Goal: Information Seeking & Learning: Learn about a topic

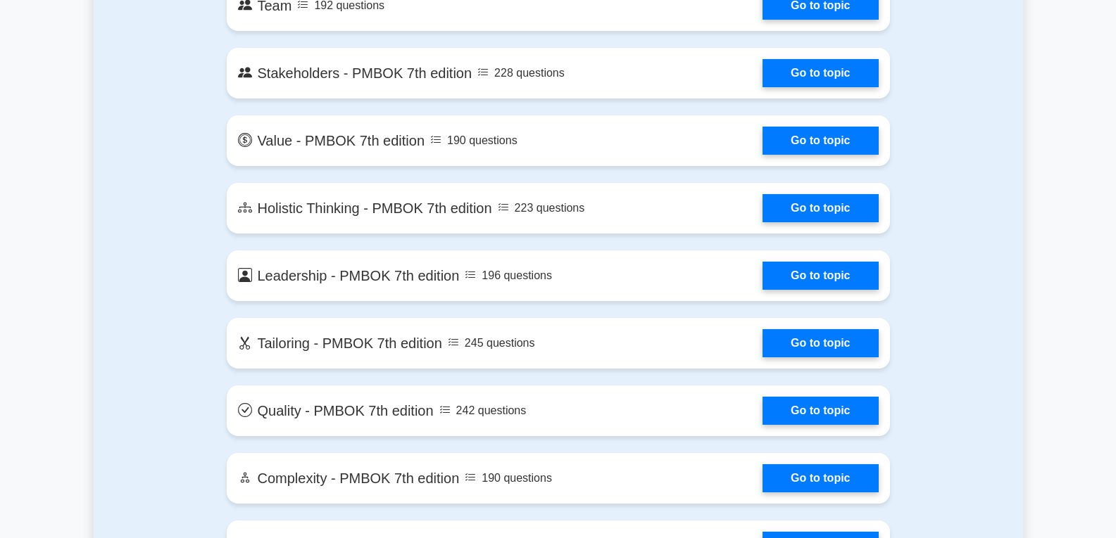
scroll to position [2956, 0]
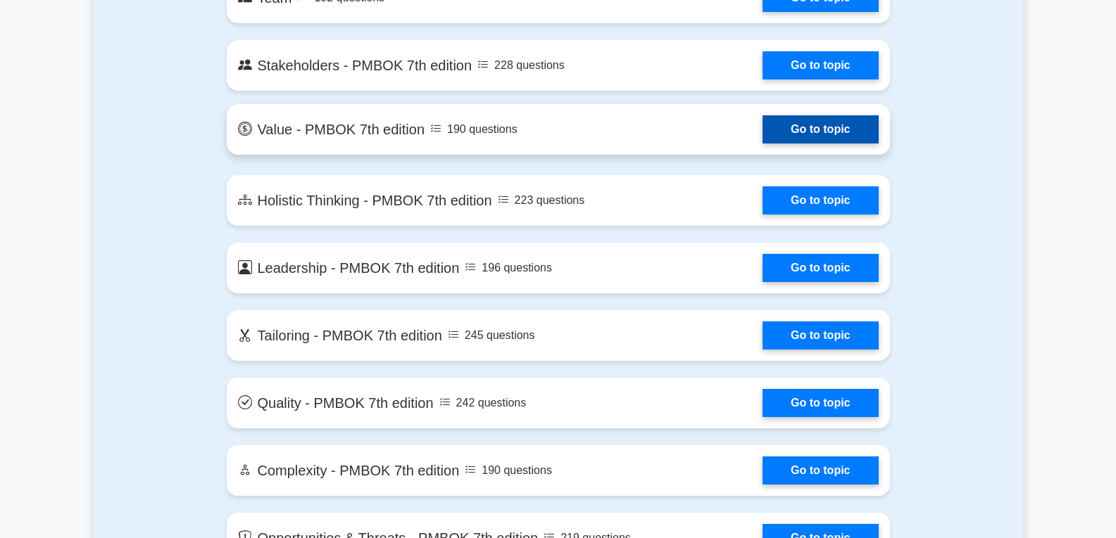
click at [789, 130] on link "Go to topic" at bounding box center [819, 129] width 115 height 28
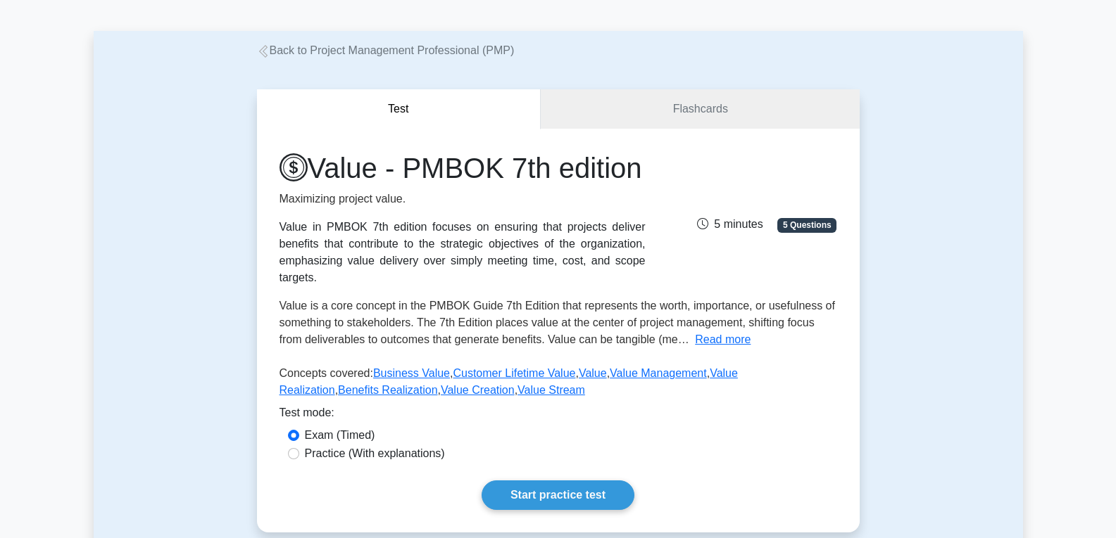
scroll to position [141, 0]
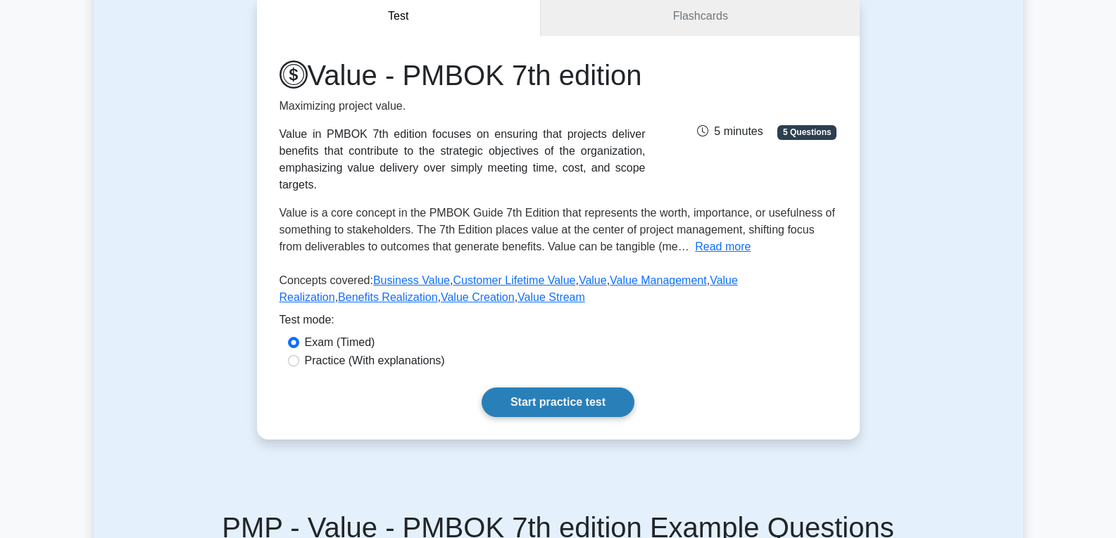
click at [567, 417] on link "Start practice test" at bounding box center [557, 403] width 153 height 30
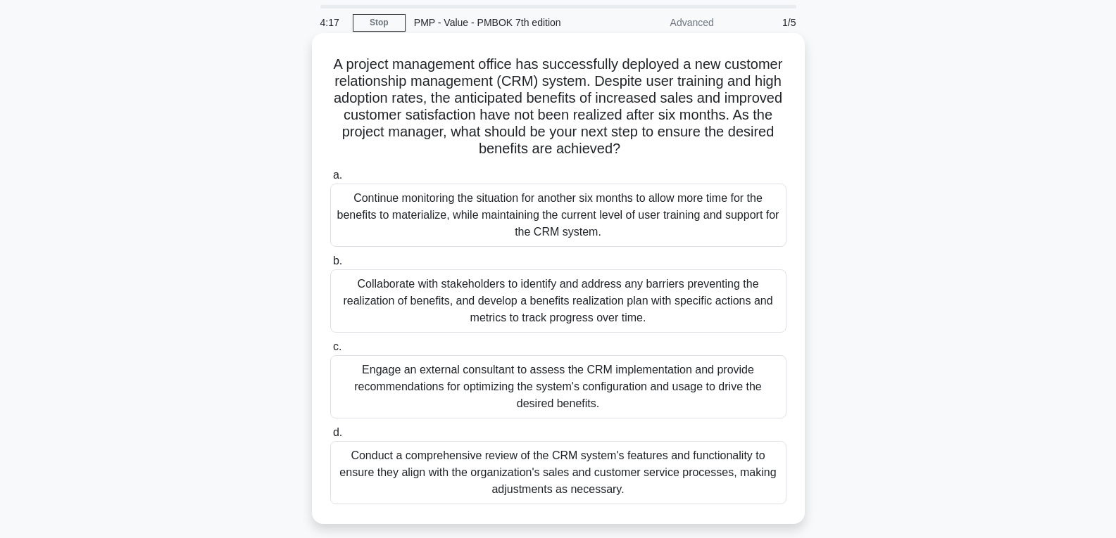
scroll to position [70, 0]
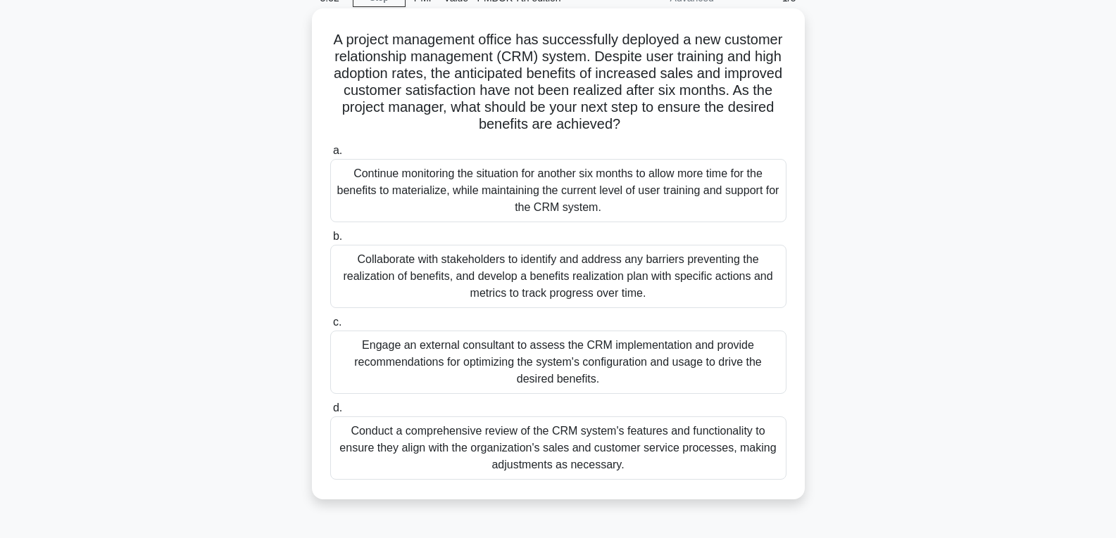
click at [434, 267] on div "Collaborate with stakeholders to identify and address any barriers preventing t…" at bounding box center [558, 276] width 456 height 63
click at [330, 241] on input "b. Collaborate with stakeholders to identify and address any barriers preventin…" at bounding box center [330, 236] width 0 height 9
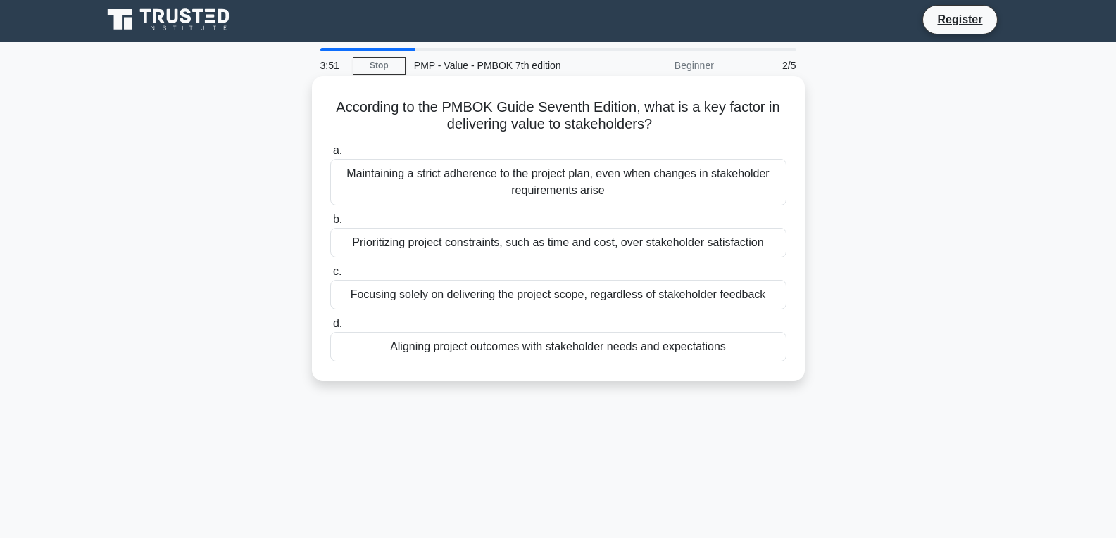
scroll to position [0, 0]
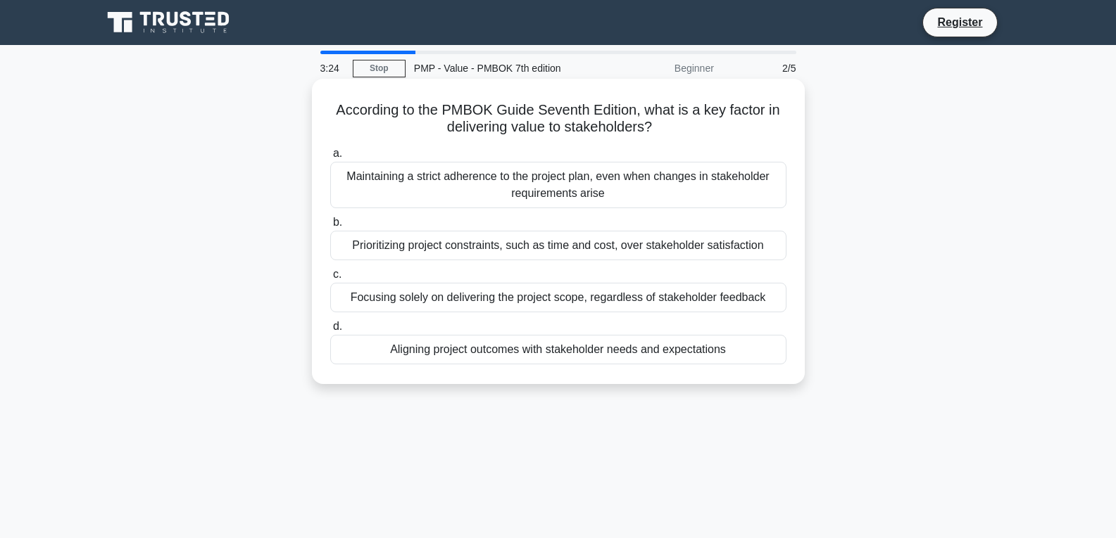
click at [534, 357] on div "Aligning project outcomes with stakeholder needs and expectations" at bounding box center [558, 350] width 456 height 30
click at [330, 332] on input "d. Aligning project outcomes with stakeholder needs and expectations" at bounding box center [330, 326] width 0 height 9
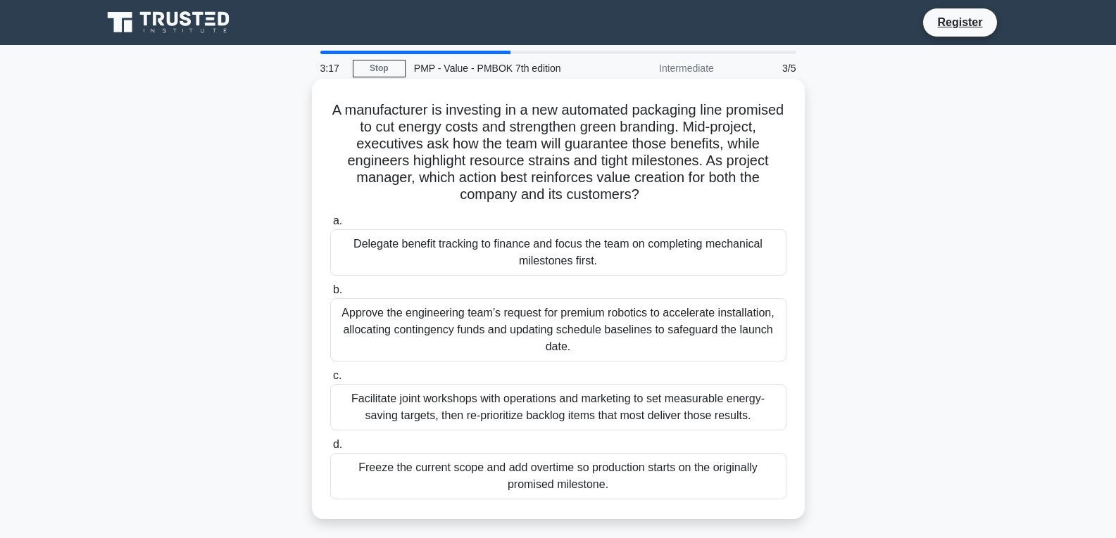
click at [432, 327] on div "Approve the engineering team’s request for premium robotics to accelerate insta…" at bounding box center [558, 329] width 456 height 63
click at [330, 295] on input "b. Approve the engineering team’s request for premium robotics to accelerate in…" at bounding box center [330, 290] width 0 height 9
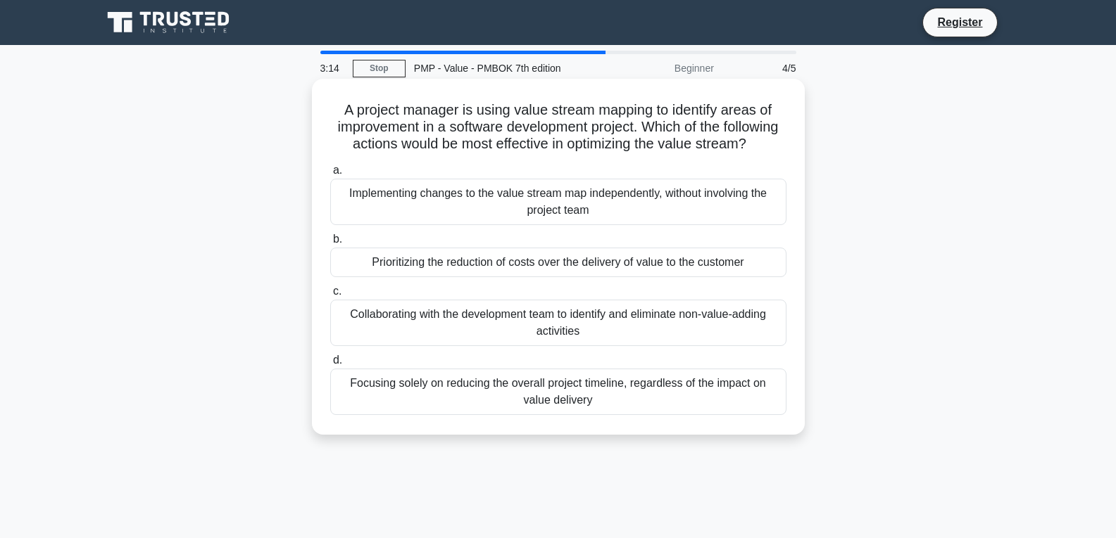
click at [474, 337] on div "Collaborating with the development team to identify and eliminate non-value-add…" at bounding box center [558, 323] width 456 height 46
click at [330, 296] on input "c. Collaborating with the development team to identify and eliminate non-value-…" at bounding box center [330, 291] width 0 height 9
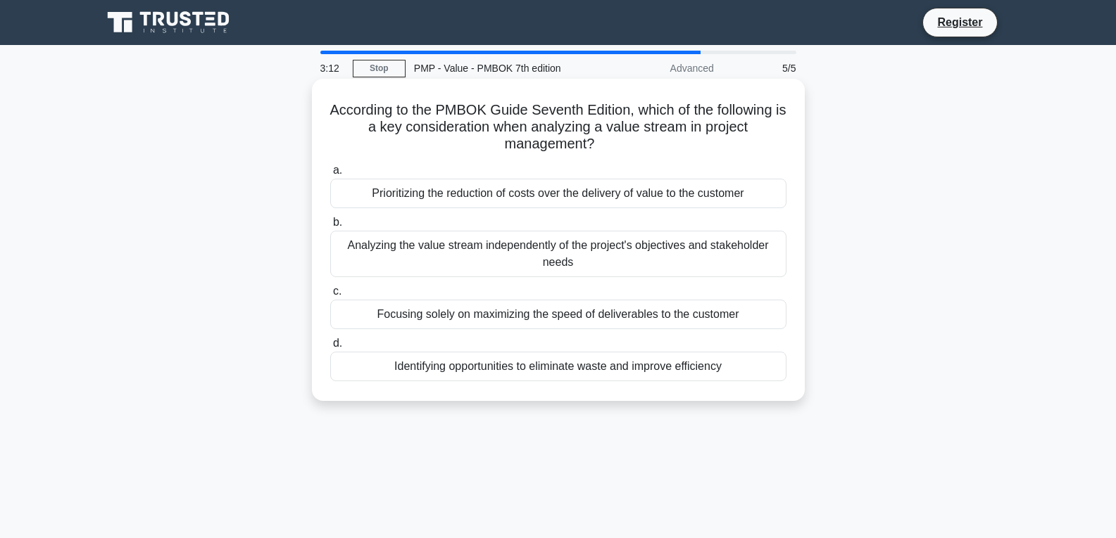
click at [465, 370] on div "Identifying opportunities to eliminate waste and improve efficiency" at bounding box center [558, 367] width 456 height 30
click at [330, 348] on input "d. Identifying opportunities to eliminate waste and improve efficiency" at bounding box center [330, 343] width 0 height 9
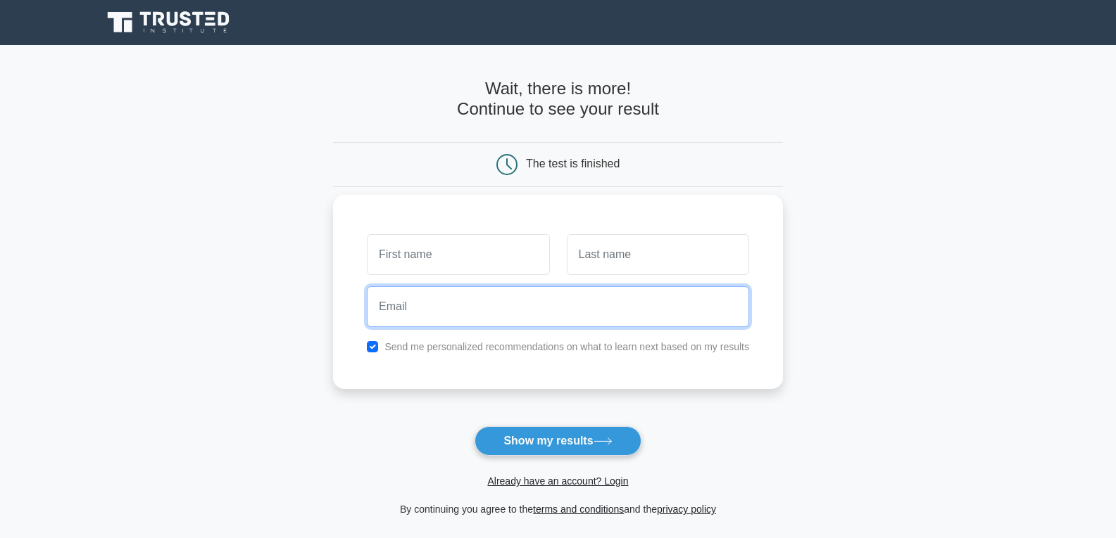
click at [408, 319] on input "email" at bounding box center [558, 306] width 382 height 41
type input "edmeateme@gmail.com"
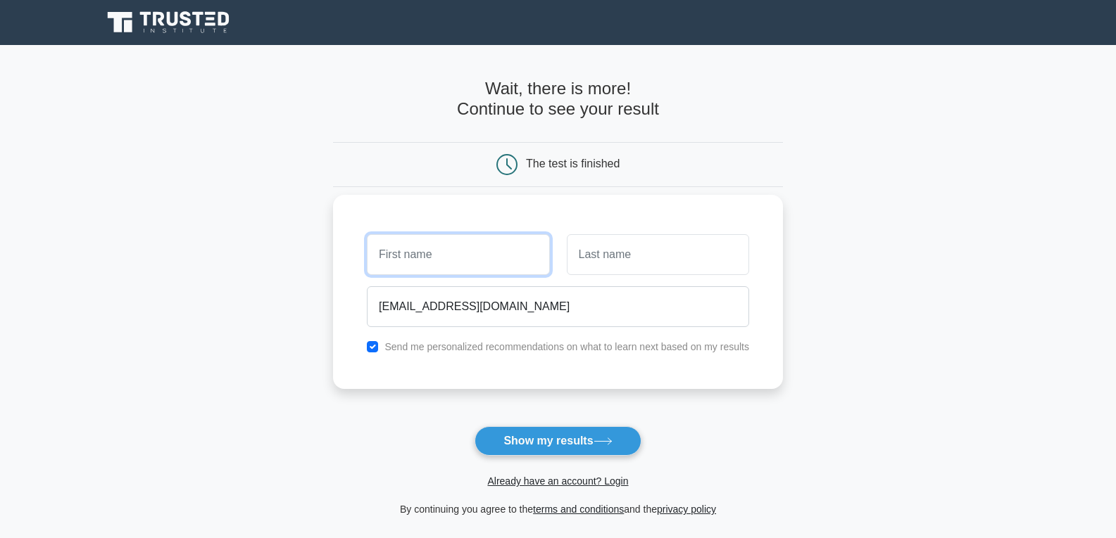
click at [446, 265] on input "text" at bounding box center [458, 254] width 182 height 41
type input "EDMEA"
click at [593, 262] on input "text" at bounding box center [658, 254] width 182 height 41
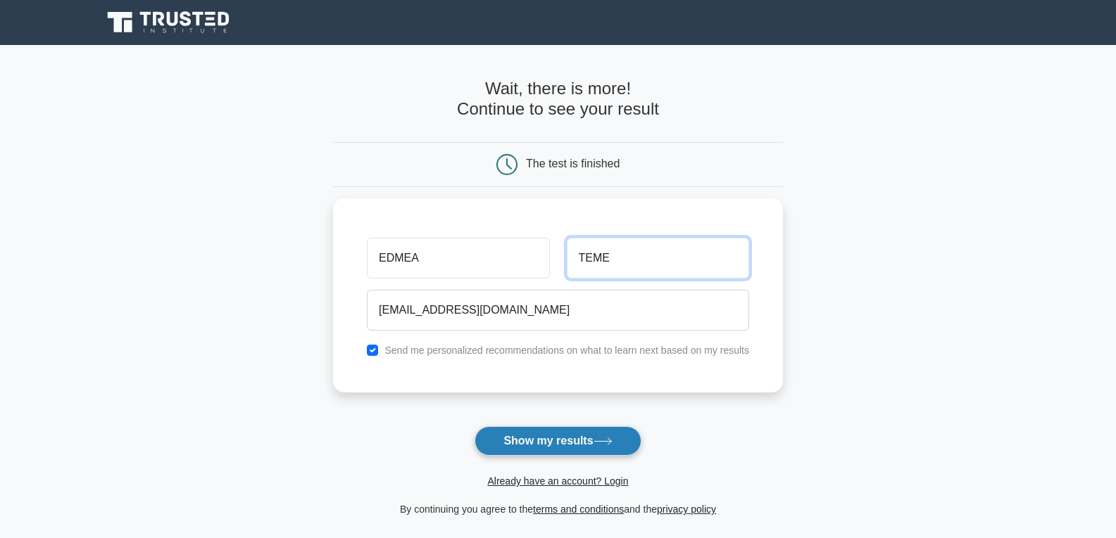
type input "TEME"
click at [564, 438] on button "Show my results" at bounding box center [557, 442] width 166 height 30
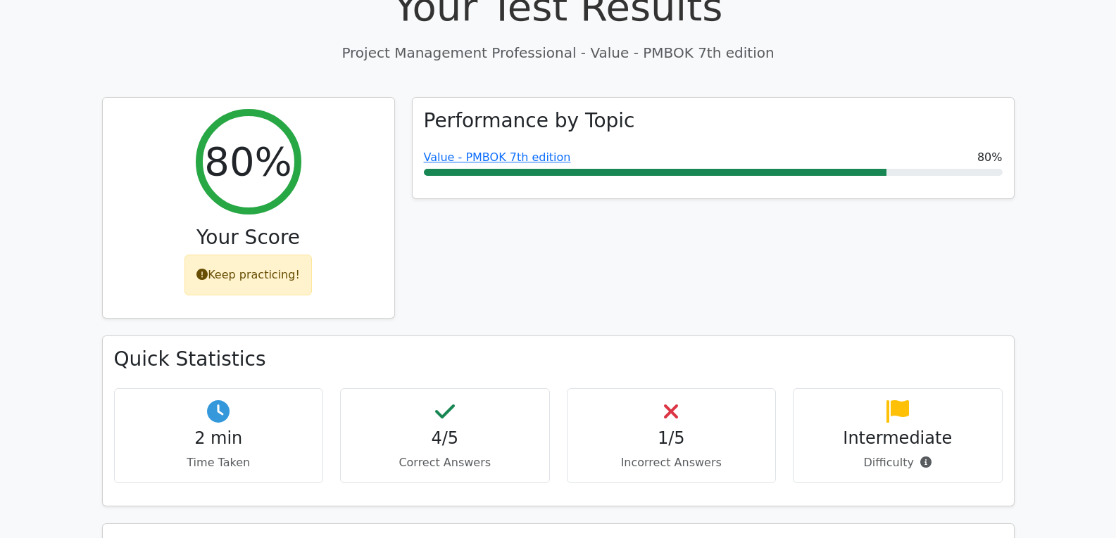
scroll to position [563, 0]
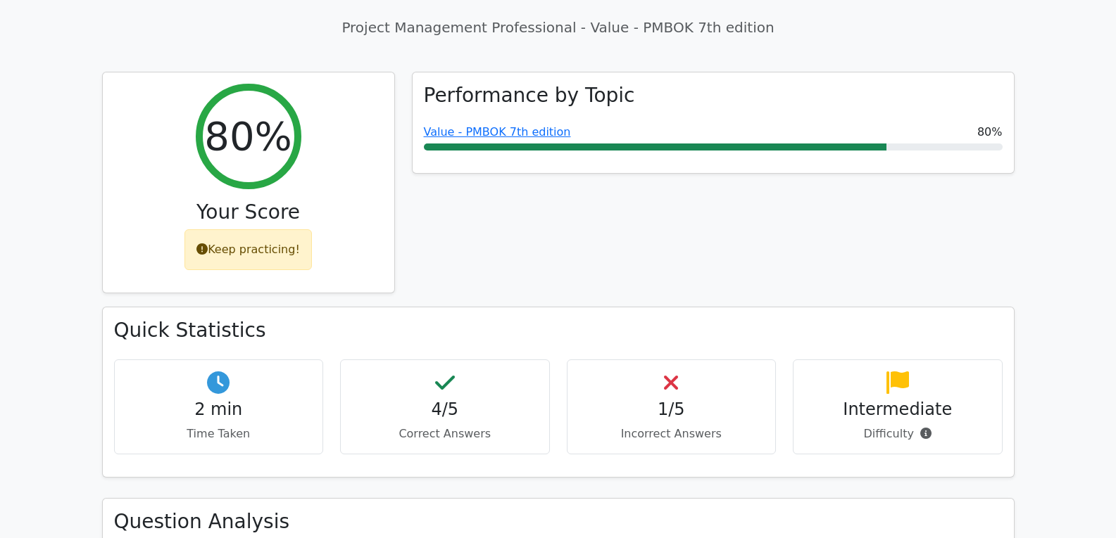
click at [453, 400] on h4 "4/5" at bounding box center [445, 410] width 186 height 20
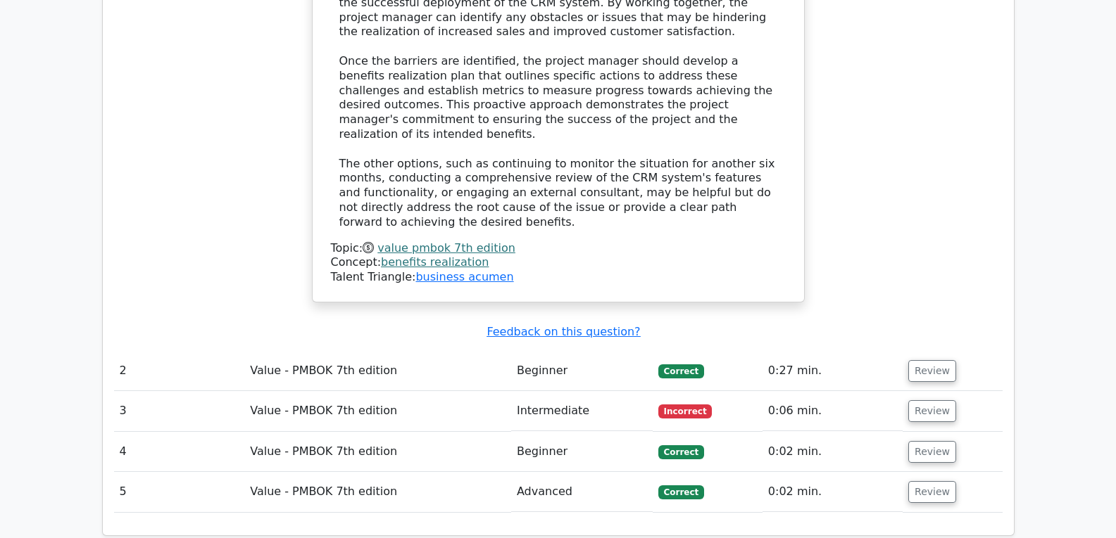
scroll to position [1799, 0]
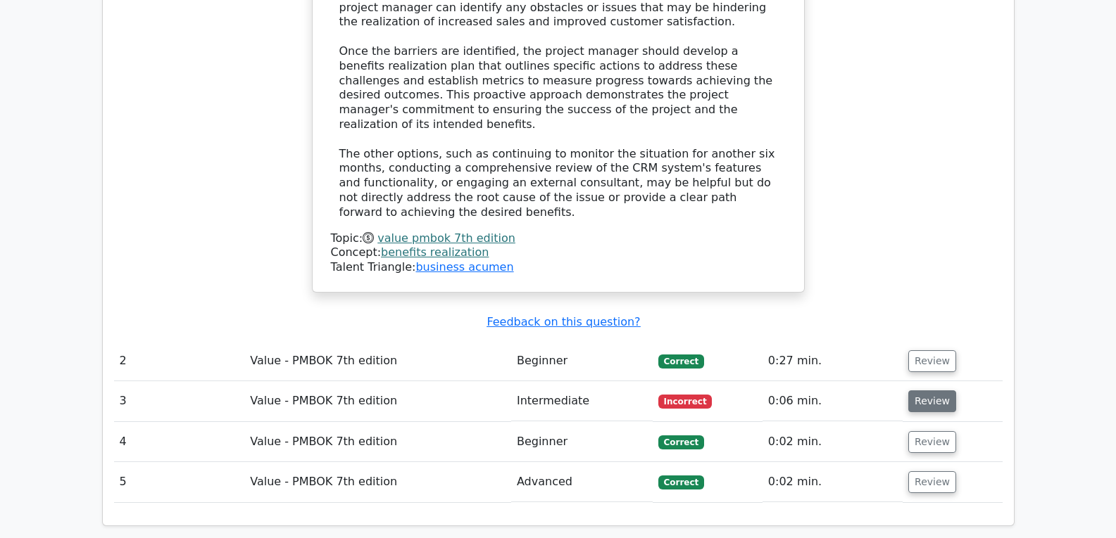
click at [914, 391] on button "Review" at bounding box center [932, 402] width 48 height 22
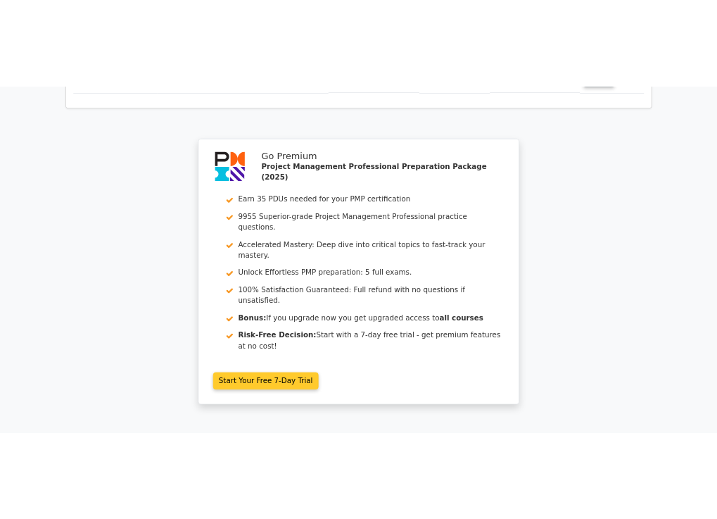
scroll to position [3136, 0]
